Goal: Information Seeking & Learning: Learn about a topic

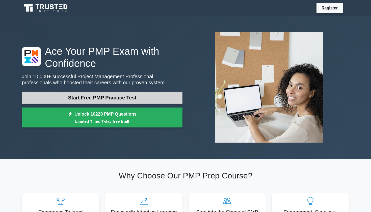
click at [118, 99] on link "Start Free PMP Practice Test" at bounding box center [102, 98] width 161 height 12
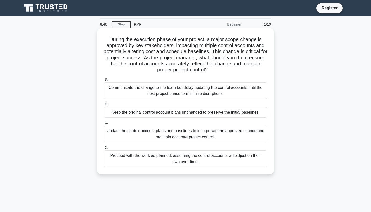
click at [184, 131] on div "Update the control account plans and baselines to incorporate the approved chan…" at bounding box center [186, 134] width 164 height 17
click at [104, 124] on input "c. Update the control account plans and baselines to incorporate the approved c…" at bounding box center [104, 122] width 0 height 3
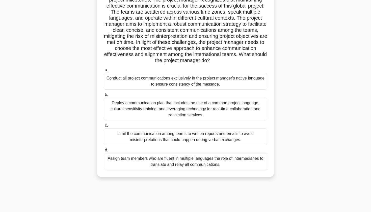
scroll to position [58, 0]
click at [161, 109] on div "Deploy a communication plan that includes the use of a common project language,…" at bounding box center [186, 108] width 164 height 23
click at [104, 96] on input "b. Deploy a communication plan that includes the use of a common project langua…" at bounding box center [104, 94] width 0 height 3
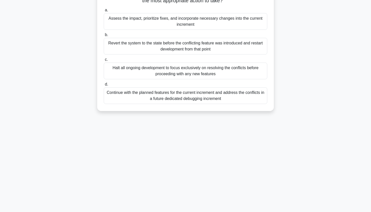
scroll to position [0, 0]
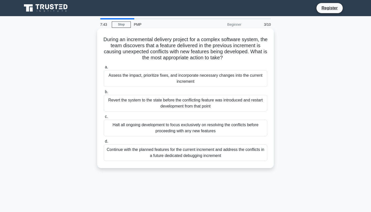
click at [163, 104] on div "Revert the system to the state before the conflicting feature was introduced an…" at bounding box center [186, 103] width 164 height 17
click at [104, 94] on input "b. Revert the system to the state before the conflicting feature was introduced…" at bounding box center [104, 91] width 0 height 3
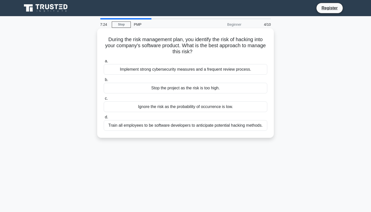
click at [162, 71] on div "Implement strong cybersecurity measures and a frequent review process." at bounding box center [186, 69] width 164 height 11
click at [104, 63] on input "a. Implement strong cybersecurity measures and a frequent review process." at bounding box center [104, 61] width 0 height 3
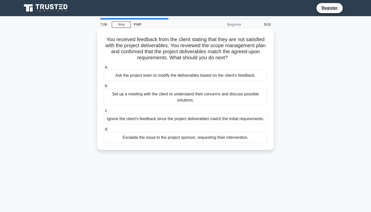
click at [163, 96] on div "Set up a meeting with the client to understand their concerns and discuss possi…" at bounding box center [186, 97] width 164 height 17
click at [104, 88] on input "b. Set up a meeting with the client to understand their concerns and discuss po…" at bounding box center [104, 85] width 0 height 3
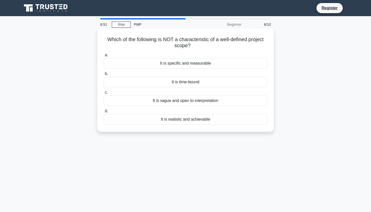
click at [166, 99] on div "It is vague and open to interpretation" at bounding box center [186, 100] width 164 height 11
click at [104, 94] on input "c. It is vague and open to interpretation" at bounding box center [104, 92] width 0 height 3
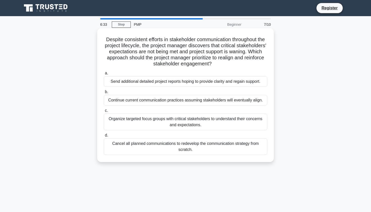
click at [167, 119] on div "Organize targeted focus groups with critical stakeholders to understand their c…" at bounding box center [186, 122] width 164 height 17
click at [104, 112] on input "c. Organize targeted focus groups with critical stakeholders to understand thei…" at bounding box center [104, 110] width 0 height 3
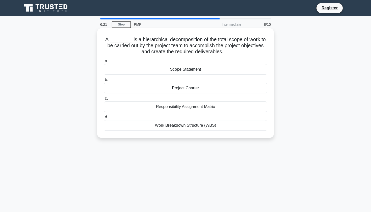
click at [170, 124] on div "Work Breakdown Structure (WBS)" at bounding box center [186, 125] width 164 height 11
click at [104, 119] on input "d. Work Breakdown Structure (WBS)" at bounding box center [104, 117] width 0 height 3
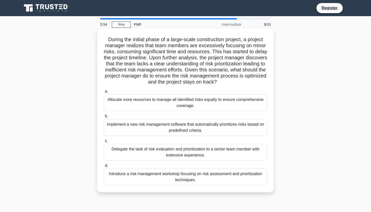
click at [168, 173] on div "Introduce a risk management workshop focusing on risk assessment and prioritiza…" at bounding box center [186, 177] width 164 height 17
click at [104, 167] on input "d. Introduce a risk management workshop focusing on risk assessment and priorit…" at bounding box center [104, 165] width 0 height 3
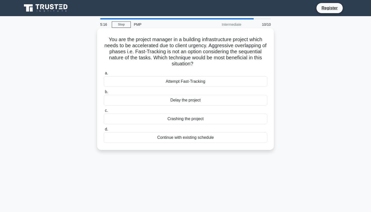
click at [192, 82] on div "Attempt Fast-Tracking" at bounding box center [186, 81] width 164 height 11
click at [104, 75] on input "a. Attempt Fast-Tracking" at bounding box center [104, 73] width 0 height 3
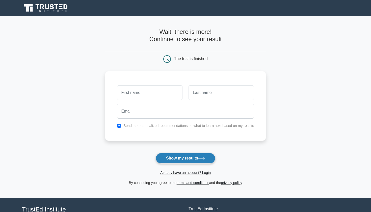
click at [183, 157] on button "Show my results" at bounding box center [186, 158] width 60 height 11
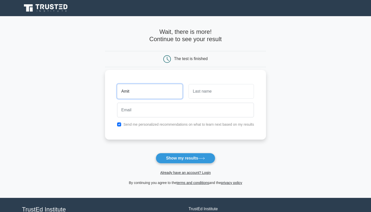
type input "Amit"
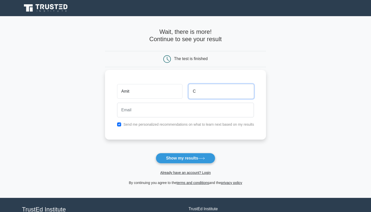
type input "C"
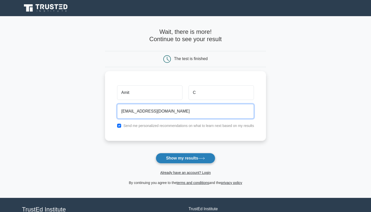
type input "[EMAIL_ADDRESS][DOMAIN_NAME]"
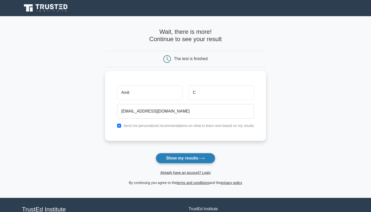
click at [179, 156] on button "Show my results" at bounding box center [186, 158] width 60 height 11
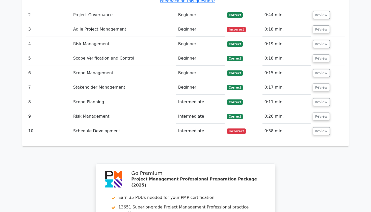
scroll to position [722, 0]
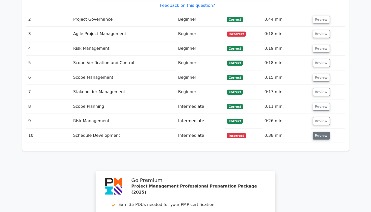
click at [323, 132] on button "Review" at bounding box center [321, 136] width 17 height 8
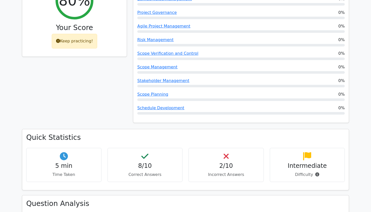
scroll to position [250, 0]
